Goal: Task Accomplishment & Management: Complete application form

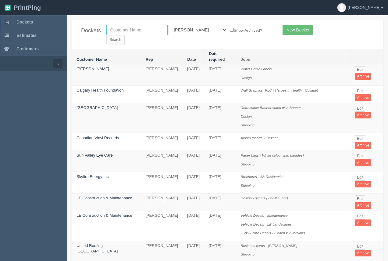
drag, startPoint x: 0, startPoint y: 0, endPoint x: 134, endPoint y: 33, distance: 137.9
click at [134, 33] on input "text" at bounding box center [136, 30] width 61 height 10
type input "united roofing"
click at [125, 35] on input "Search" at bounding box center [115, 39] width 18 height 9
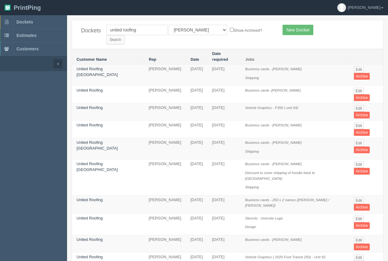
scroll to position [224, 0]
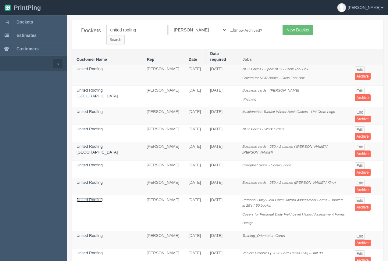
click at [89, 197] on link "United Roofing" at bounding box center [90, 199] width 26 height 5
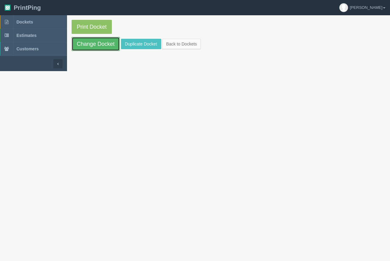
click at [110, 49] on link "Change Docket" at bounding box center [96, 44] width 48 height 14
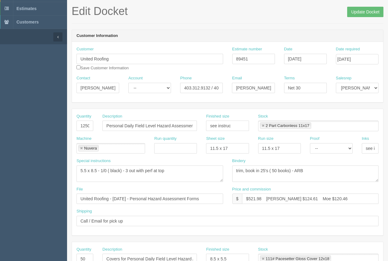
scroll to position [26, 0]
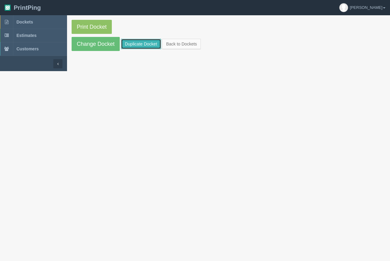
click at [133, 44] on link "Duplicate Docket" at bounding box center [141, 44] width 40 height 10
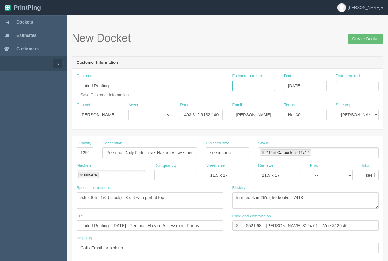
click at [265, 86] on input "Estimate number" at bounding box center [253, 85] width 43 height 10
type input "89451"
click at [356, 87] on input "Date required" at bounding box center [357, 86] width 43 height 10
click at [336, 156] on td "29" at bounding box center [332, 153] width 9 height 9
click at [365, 152] on td "3" at bounding box center [365, 153] width 7 height 9
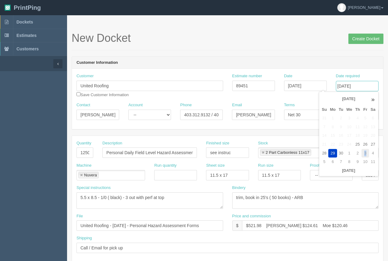
type input "October 3, 2025"
click at [302, 43] on h1 "New Docket Create Docket" at bounding box center [228, 38] width 312 height 12
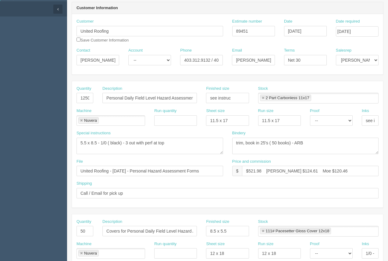
scroll to position [56, 0]
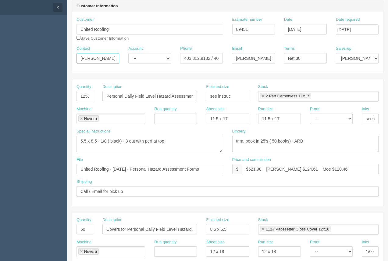
drag, startPoint x: 93, startPoint y: 63, endPoint x: 59, endPoint y: 61, distance: 34.2
click at [62, 62] on section "Dockets Estimates Customers" at bounding box center [194, 228] width 388 height 538
type input "Nicole"
drag, startPoint x: 250, startPoint y: 60, endPoint x: 228, endPoint y: 55, distance: 22.4
click at [227, 56] on div "Contact Nicole Account -- Existing Client Allrush Client Rep Client Phone 403.3…" at bounding box center [227, 57] width 311 height 22
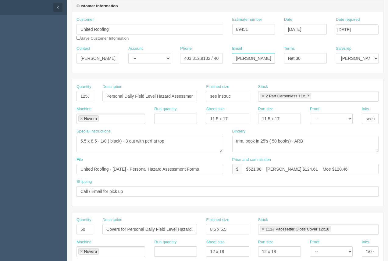
type input "nicole@unitedroofing.ca"
click at [282, 57] on div "Terms Net 30" at bounding box center [306, 57] width 52 height 22
paste input "PO (Safety - 0925-0006"
click at [291, 60] on input "PO (Safety - 0925-0006" at bounding box center [305, 58] width 43 height 10
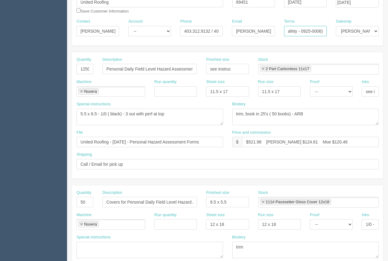
scroll to position [84, 0]
type input "PO (Safety - 0925-0006)"
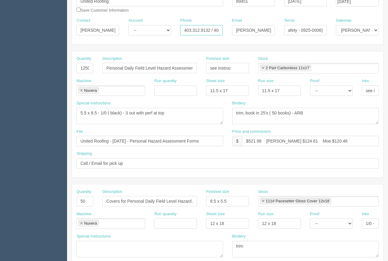
scroll to position [0, 0]
click at [210, 31] on input "403.312.9132 / 403.870.2753" at bounding box center [201, 30] width 43 height 10
type input "403.852.2976 / 403.870.2753"
click at [138, 141] on input "United Roofing - January 2025 - Personal Hazard Assessment Forms" at bounding box center [150, 141] width 147 height 10
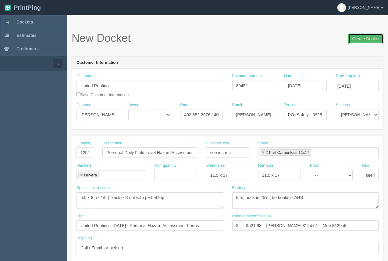
click at [368, 39] on input "Create Docket" at bounding box center [366, 39] width 35 height 10
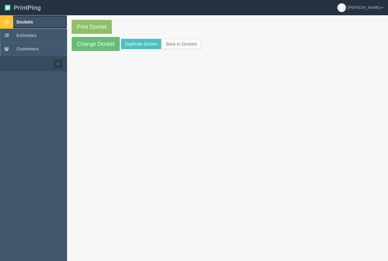
click at [29, 19] on link "Dockets" at bounding box center [33, 21] width 67 height 13
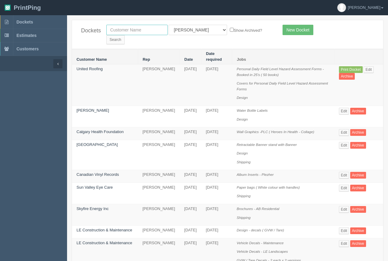
click at [121, 34] on input "text" at bounding box center [136, 30] width 61 height 10
type input "united roofing"
click at [125, 35] on input "Search" at bounding box center [115, 39] width 18 height 9
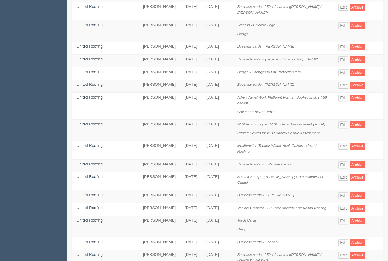
scroll to position [261, 0]
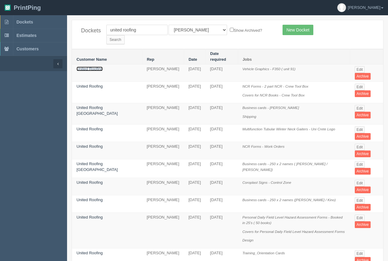
click at [85, 66] on link "United Roofing" at bounding box center [90, 68] width 26 height 5
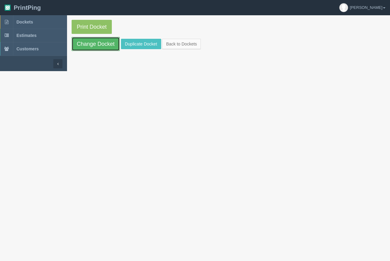
drag, startPoint x: 95, startPoint y: 46, endPoint x: 267, endPoint y: 71, distance: 174.2
click at [95, 46] on link "Change Docket" at bounding box center [96, 44] width 48 height 14
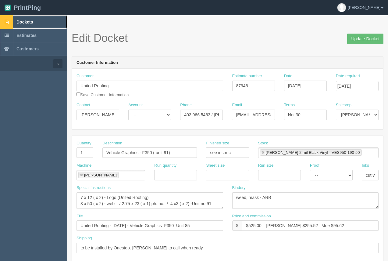
click at [20, 21] on span "Dockets" at bounding box center [24, 22] width 16 height 5
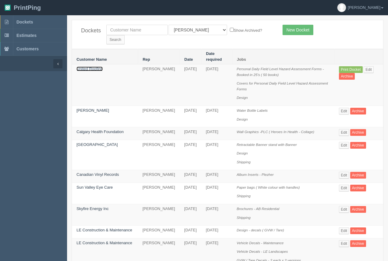
click at [82, 66] on link "United Roofing" at bounding box center [90, 68] width 26 height 5
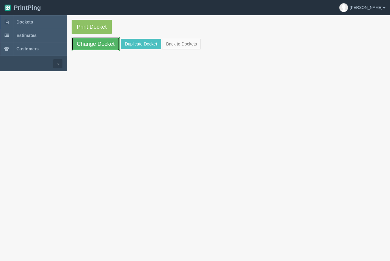
click at [90, 43] on link "Change Docket" at bounding box center [96, 44] width 48 height 14
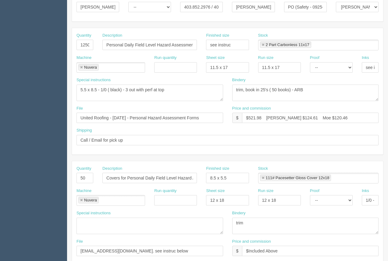
scroll to position [106, 0]
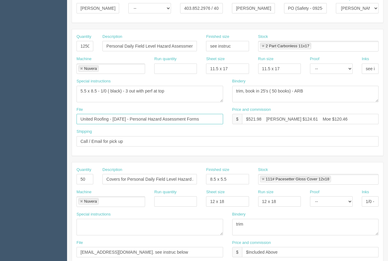
drag, startPoint x: 128, startPoint y: 119, endPoint x: 114, endPoint y: 117, distance: 13.8
click at [114, 117] on input "United Roofing - January 2025 - Personal Hazard Assessment Forms" at bounding box center [150, 119] width 147 height 10
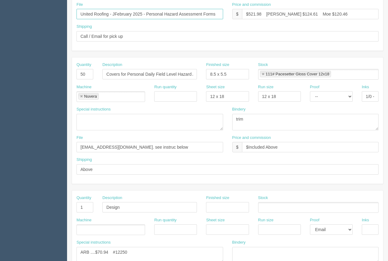
scroll to position [231, 0]
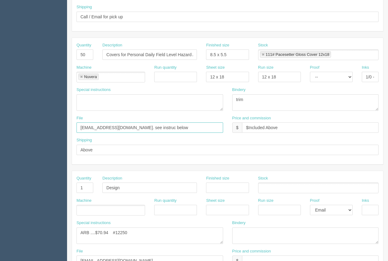
click at [154, 129] on input "files@allrush.ca. see instruc below" at bounding box center [150, 127] width 147 height 10
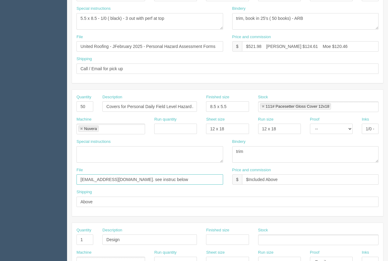
scroll to position [178, 0]
drag, startPoint x: 218, startPoint y: 47, endPoint x: 71, endPoint y: 46, distance: 147.0
click at [66, 47] on section "Dockets Estimates Customers" at bounding box center [194, 106] width 388 height 538
click at [114, 49] on input "United Roofing - JFebruary 2025 - Personal Hazard Assessment Forms" at bounding box center [150, 47] width 147 height 10
type input "United Roofing - February 2025 - Personal Hazard Assessment Forms"
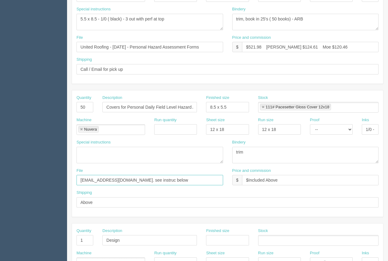
drag, startPoint x: 157, startPoint y: 182, endPoint x: 78, endPoint y: 181, distance: 79.3
click at [75, 179] on div "File files@allrush.ca. see instruc below" at bounding box center [150, 179] width 156 height 22
paste input "United Roofing - JFebruary 2025 - Personal Hazard Assessment Forms"
click at [115, 180] on input "United Roofing - JFebruary 2025 - Personal Hazard Assessment Forms" at bounding box center [150, 180] width 147 height 10
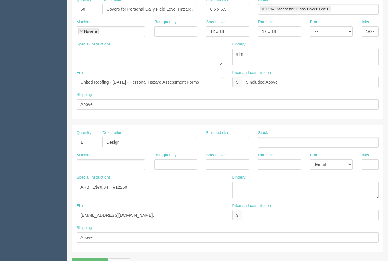
scroll to position [293, 0]
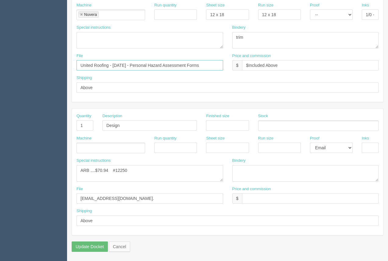
type input "United Roofing - February 2025 - Personal Hazard Assessment Forms"
drag, startPoint x: 86, startPoint y: 127, endPoint x: 78, endPoint y: 123, distance: 8.5
click at [78, 123] on input "1" at bounding box center [85, 125] width 17 height 10
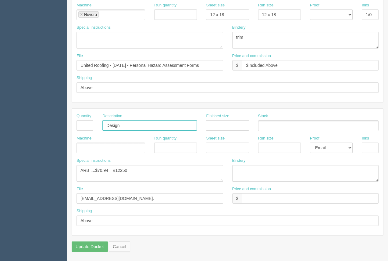
click at [104, 129] on input "Design" at bounding box center [149, 125] width 95 height 10
click at [327, 145] on select "-- Email Hard Copy" at bounding box center [331, 147] width 43 height 10
select select
click at [310, 142] on select "-- Email Hard Copy" at bounding box center [331, 147] width 43 height 10
drag, startPoint x: 139, startPoint y: 194, endPoint x: 71, endPoint y: 198, distance: 68.1
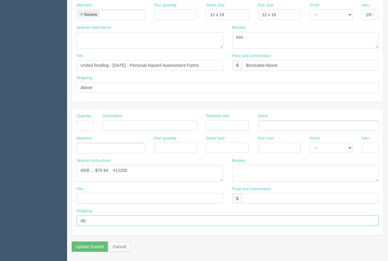
click at [85, 222] on input "Ab" at bounding box center [228, 220] width 302 height 10
type input "A"
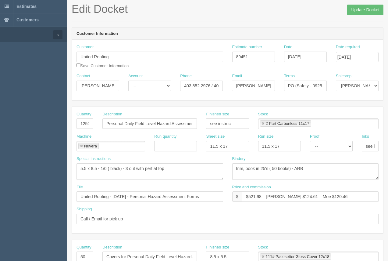
scroll to position [28, 0]
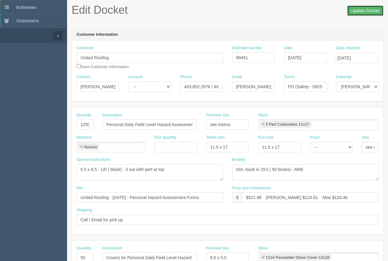
click at [358, 12] on input "Update Docket" at bounding box center [365, 10] width 36 height 10
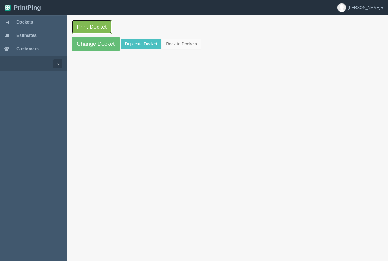
click at [99, 25] on link "Print Docket" at bounding box center [92, 27] width 40 height 14
